Goal: Task Accomplishment & Management: Manage account settings

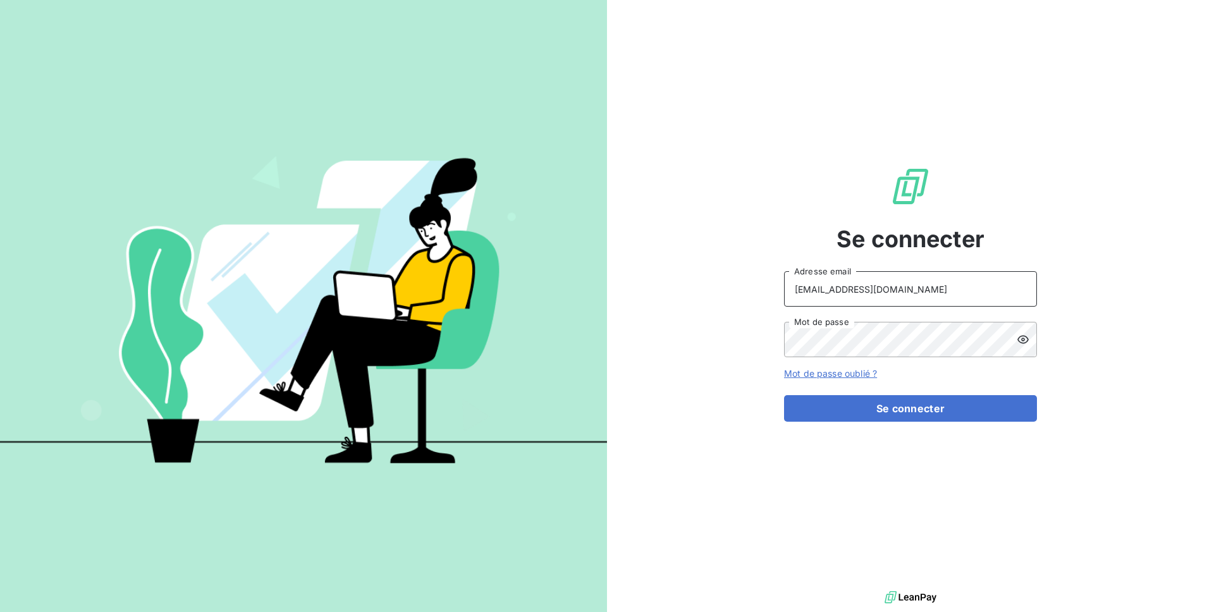
click at [911, 282] on input "[EMAIL_ADDRESS][DOMAIN_NAME]" at bounding box center [910, 288] width 253 height 35
type input "admin@optima"
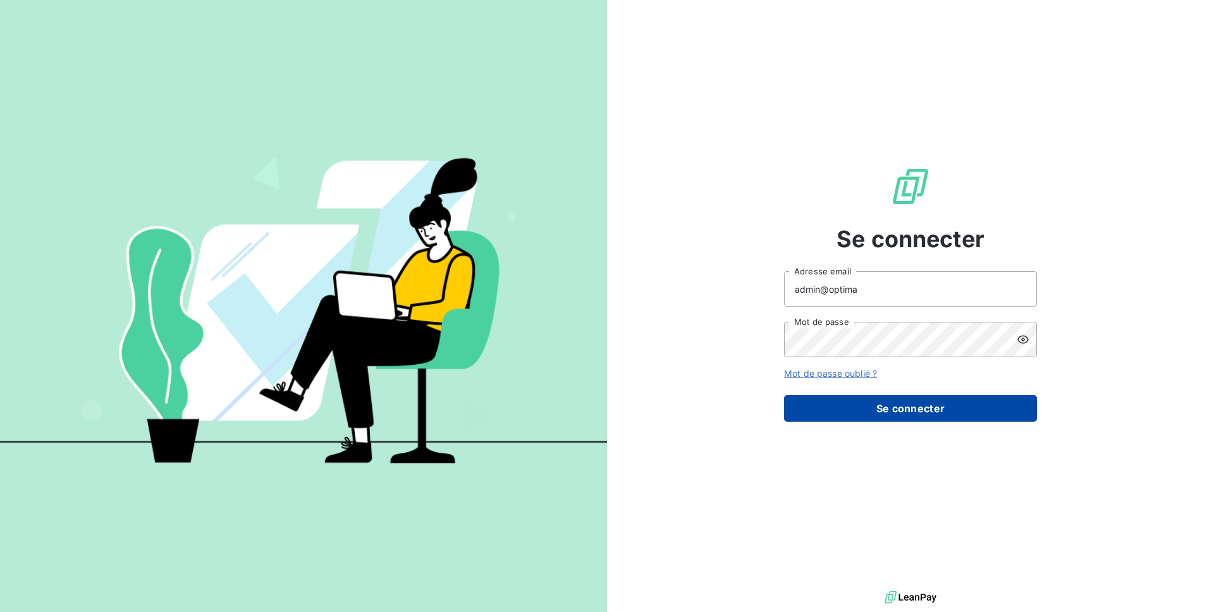
click at [940, 420] on button "Se connecter" at bounding box center [910, 408] width 253 height 27
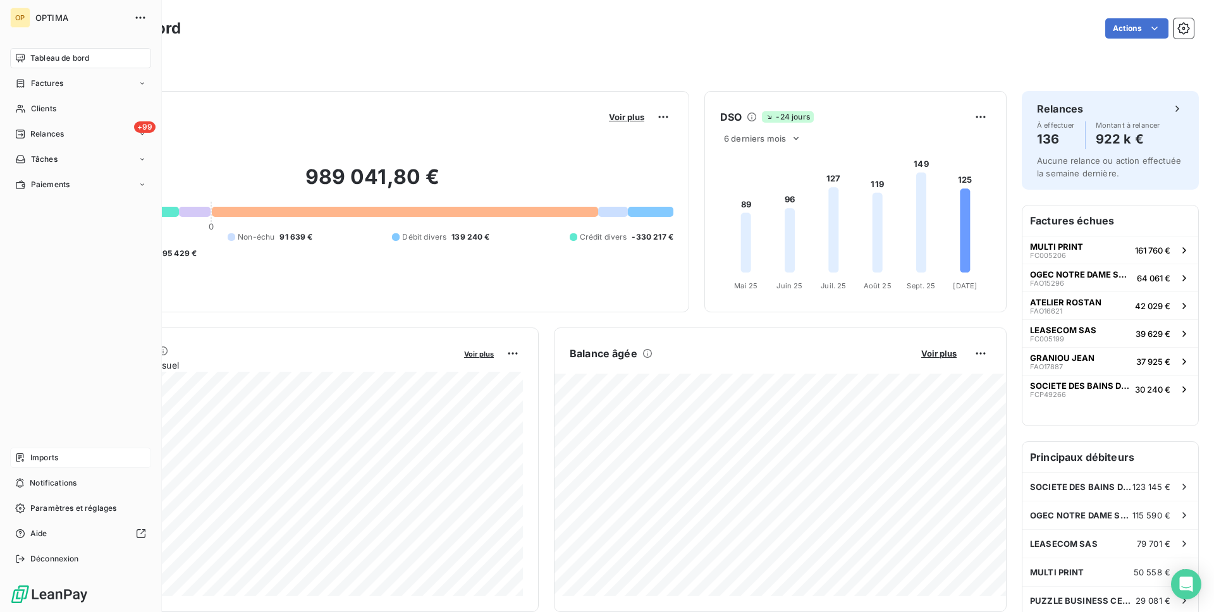
click at [51, 460] on span "Imports" at bounding box center [44, 457] width 28 height 11
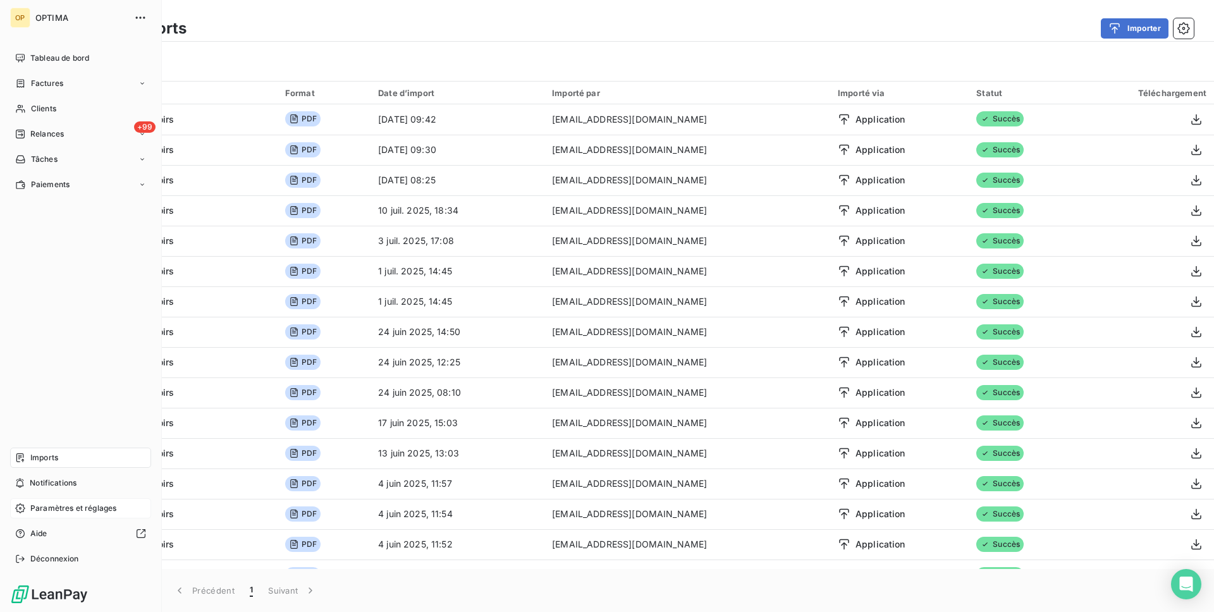
click at [51, 503] on span "Paramètres et réglages" at bounding box center [73, 508] width 86 height 11
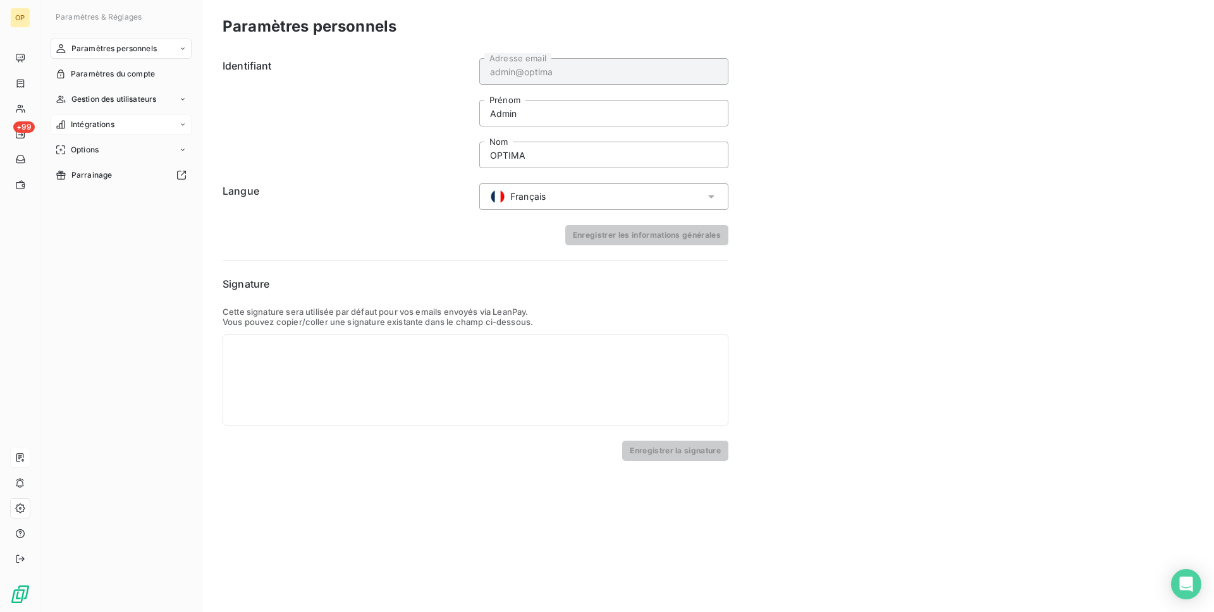
click at [145, 125] on div "Intégrations" at bounding box center [121, 124] width 141 height 20
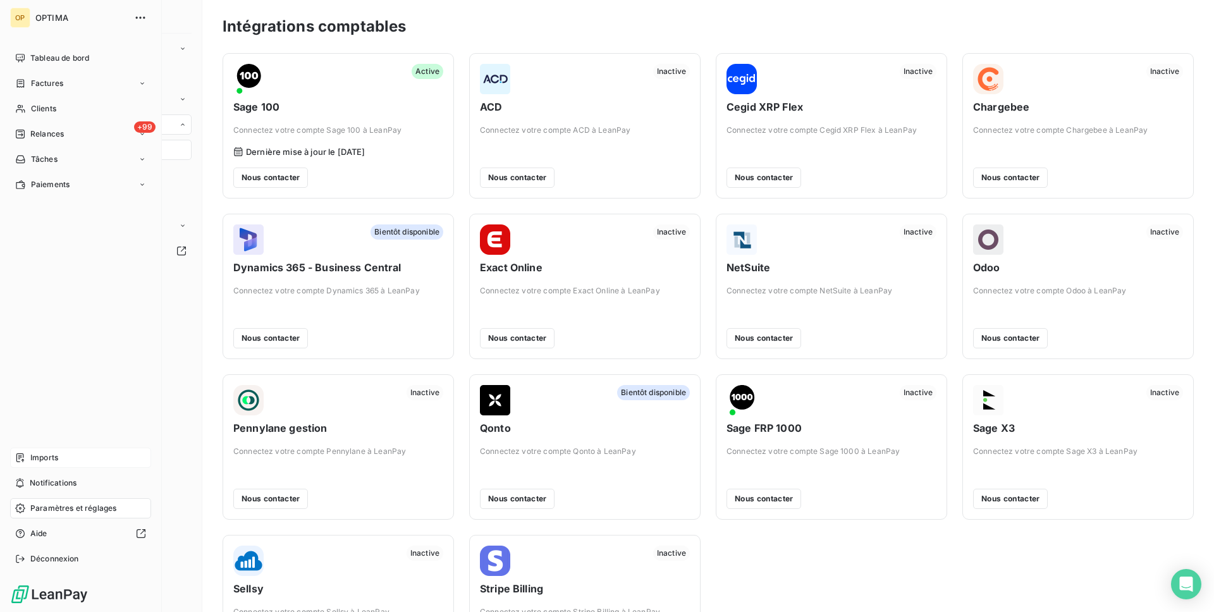
click at [57, 454] on span "Imports" at bounding box center [44, 457] width 28 height 11
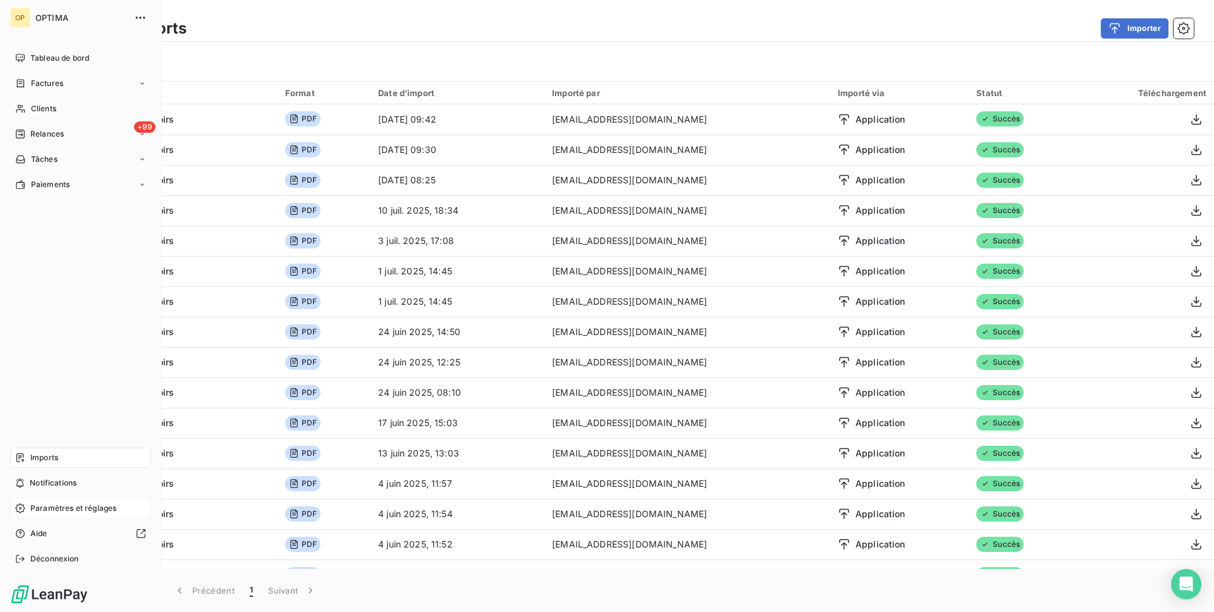
click at [44, 512] on span "Paramètres et réglages" at bounding box center [73, 508] width 86 height 11
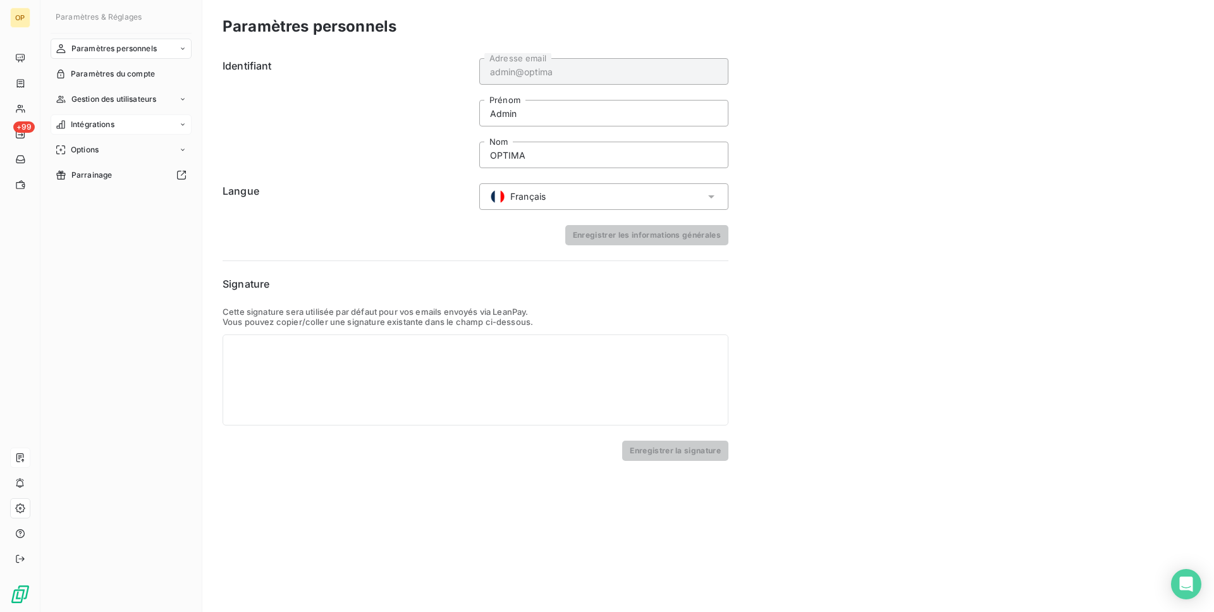
click at [138, 123] on div "Intégrations" at bounding box center [121, 124] width 141 height 20
